Goal: Navigation & Orientation: Go to known website

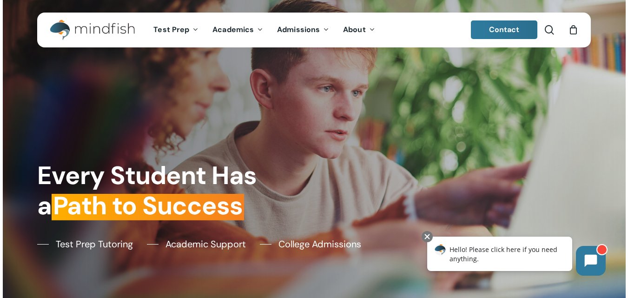
click at [29, 116] on div at bounding box center [314, 149] width 623 height 298
